Goal: Information Seeking & Learning: Check status

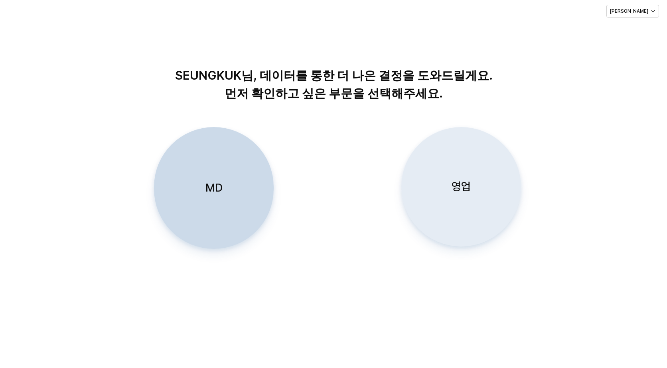
click at [466, 187] on p "영업" at bounding box center [460, 186] width 19 height 15
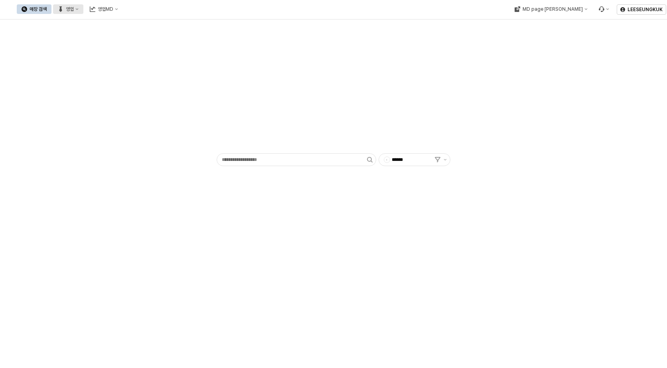
click at [83, 10] on button "영업" at bounding box center [68, 9] width 30 height 10
click at [153, 26] on div "목표매출 달성현황" at bounding box center [157, 24] width 42 height 6
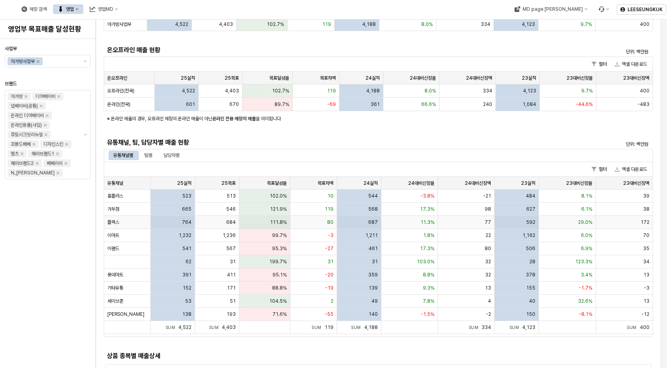
scroll to position [120, 0]
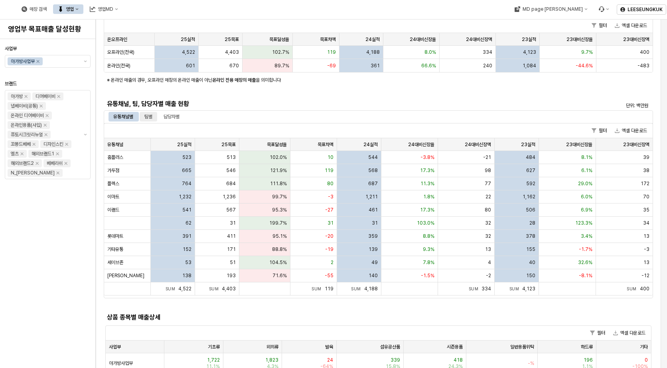
click at [152, 116] on div "팀별" at bounding box center [148, 117] width 8 height 10
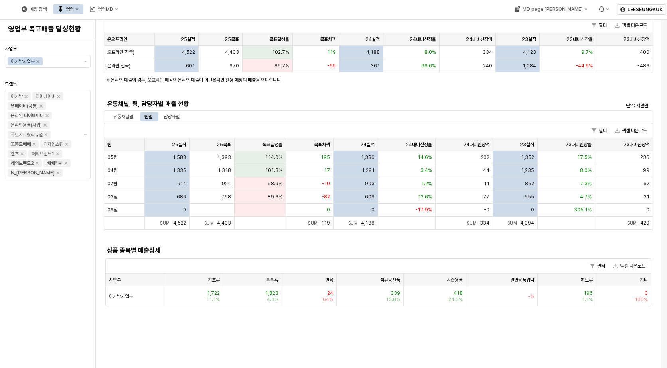
click at [413, 9] on div "매장 검색 영업 영업MD" at bounding box center [263, 9] width 526 height 17
click at [174, 115] on div "담당자별" at bounding box center [171, 117] width 16 height 10
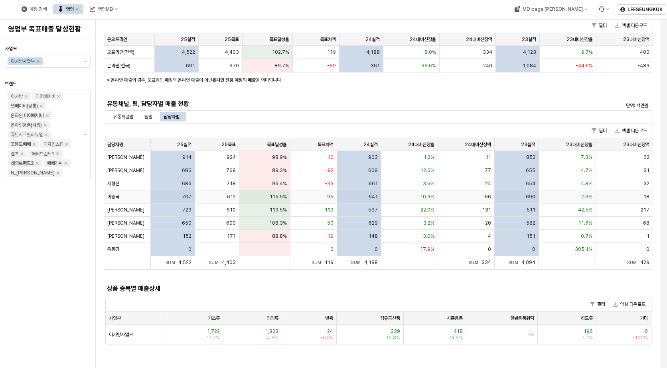
click at [299, 197] on div "95" at bounding box center [313, 197] width 47 height 13
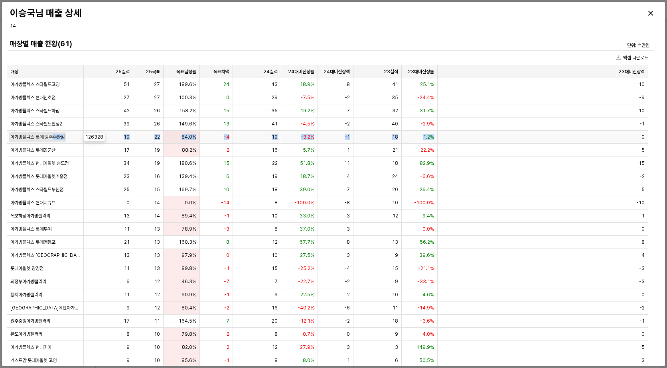
drag, startPoint x: 442, startPoint y: 134, endPoint x: 55, endPoint y: 137, distance: 387.2
click at [55, 137] on div "아가방플렉스 롯데 광주수완점 19 22 84.0% -4 19 -3.2% -1 18 1.2% 0" at bounding box center [327, 137] width 640 height 13
drag, startPoint x: 56, startPoint y: 137, endPoint x: 146, endPoint y: 153, distance: 92.0
click at [146, 153] on div "19" at bounding box center [148, 150] width 30 height 13
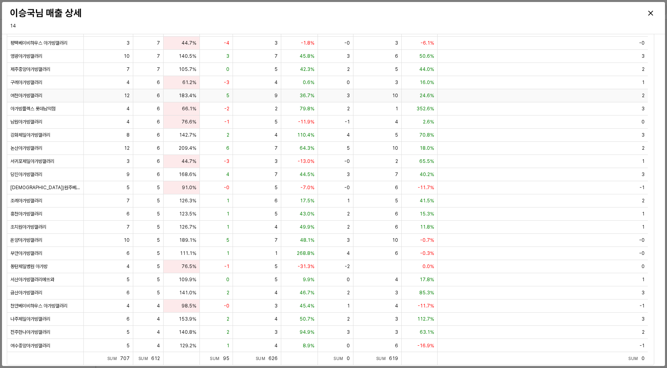
scroll to position [54, 0]
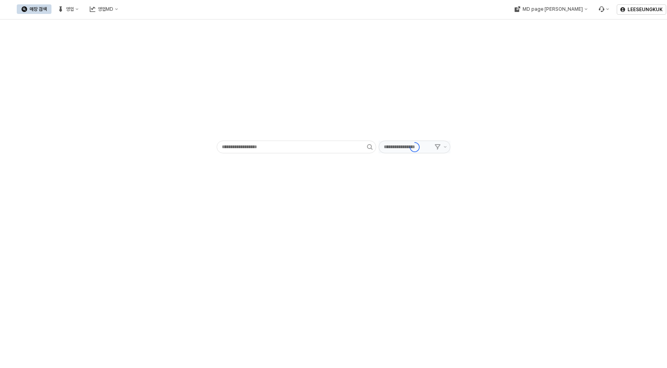
type input "******"
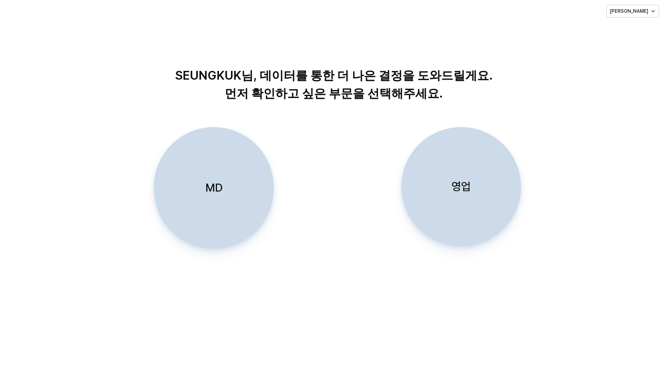
click at [454, 191] on p "영업" at bounding box center [460, 186] width 19 height 15
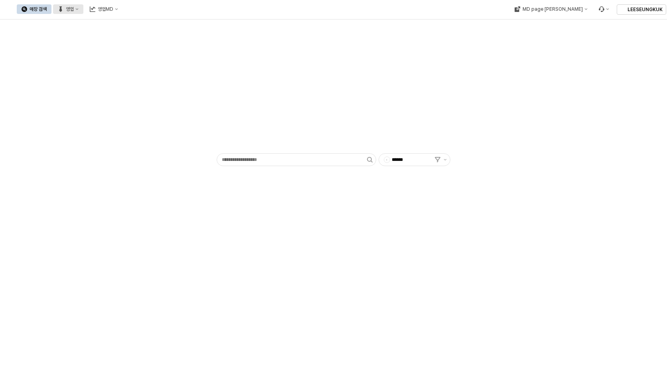
click at [74, 9] on div "영업" at bounding box center [70, 9] width 8 height 6
click at [156, 22] on div "목표매출 달성현황" at bounding box center [157, 24] width 42 height 6
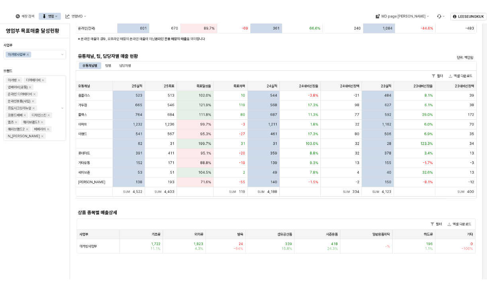
scroll to position [80, 0]
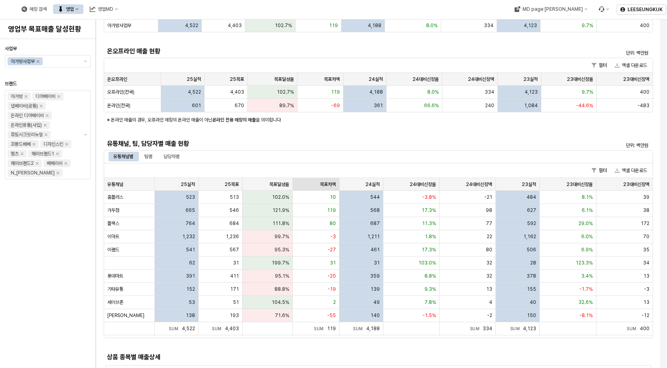
drag, startPoint x: 153, startPoint y: 154, endPoint x: 299, endPoint y: 186, distance: 149.9
click at [152, 154] on div "팀별" at bounding box center [148, 157] width 8 height 10
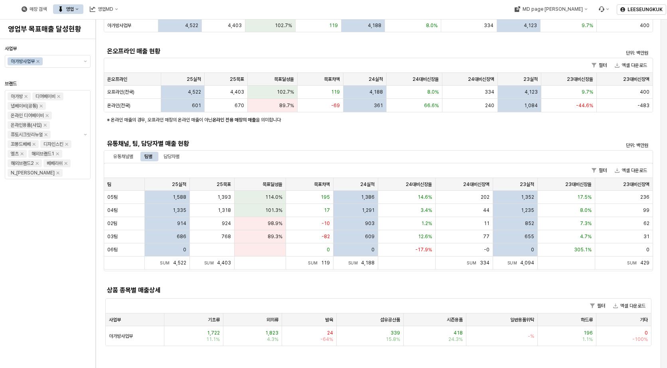
click at [471, 131] on div "사업부별 매출 현황 단위: 백만원 필터 엑셀 다운로드 사업부 사업부 25실적 25실적 25목표 25목표 목표달성율 목표달성율 목표차액 목표차액…" at bounding box center [378, 163] width 549 height 370
drag, startPoint x: 168, startPoint y: 154, endPoint x: 232, endPoint y: 190, distance: 74.1
click at [168, 154] on div "담당자별" at bounding box center [171, 157] width 16 height 10
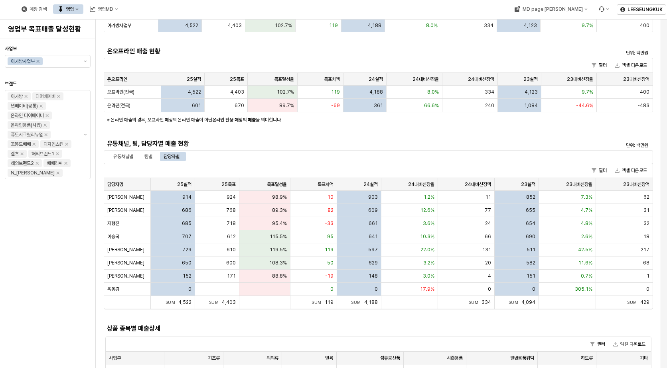
click at [320, 144] on h5 "유통채널, 팀, 담당자별 매출 현황" at bounding box center [310, 144] width 406 height 8
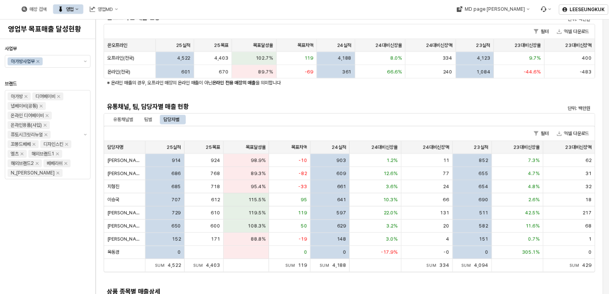
scroll to position [160, 0]
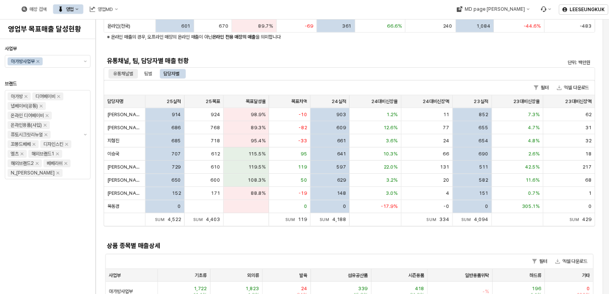
click at [128, 74] on div "유통채널별" at bounding box center [123, 74] width 20 height 10
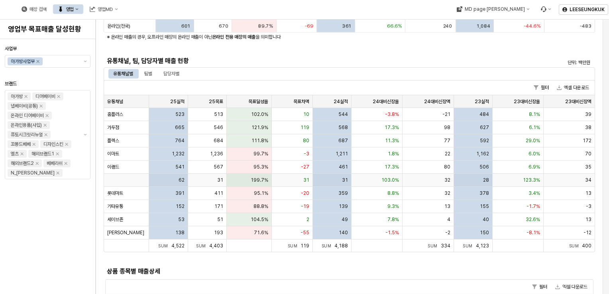
click at [262, 181] on span "199.7%" at bounding box center [260, 180] width 18 height 6
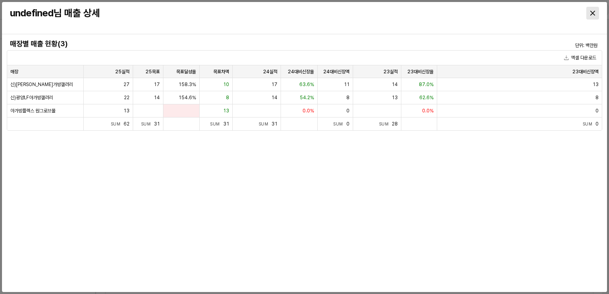
click at [589, 12] on div "Close" at bounding box center [593, 13] width 12 height 12
